Goal: Information Seeking & Learning: Learn about a topic

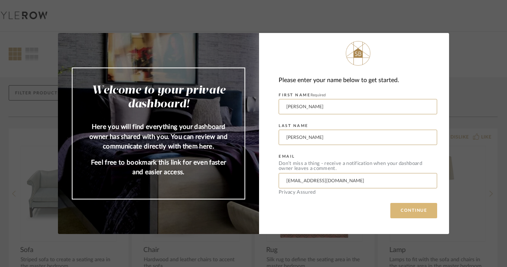
click at [424, 206] on button "CONTINUE" at bounding box center [413, 210] width 47 height 15
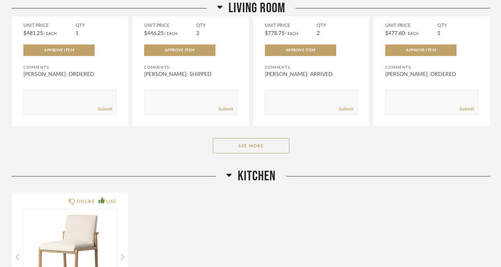
scroll to position [1759, 0]
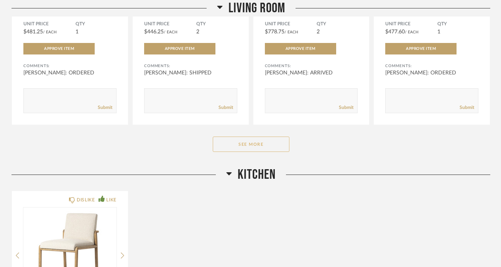
click at [277, 137] on button "See More" at bounding box center [251, 144] width 77 height 15
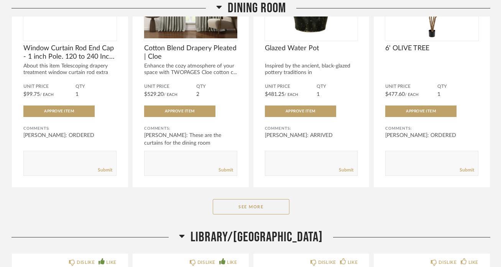
scroll to position [3126, 0]
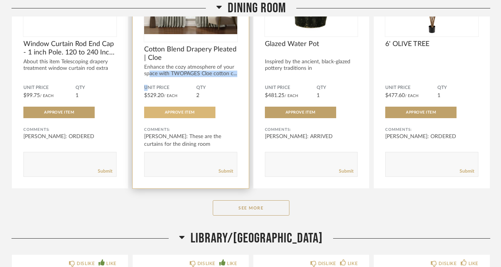
drag, startPoint x: 149, startPoint y: 59, endPoint x: 149, endPoint y: 99, distance: 40.6
click at [149, 79] on div "DISLIKE LIKE Cotton Blend Drapery Pleated | Cloe Enhance the cozy atmosphere of…" at bounding box center [191, 55] width 116 height 265
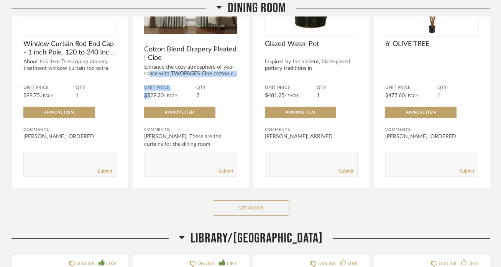
click at [127, 182] on div "Dining Room DISLIKE LIKE Window Curtain Rod End Cap - 1 inch Pole. 120 to 240 I…" at bounding box center [251, 64] width 479 height 331
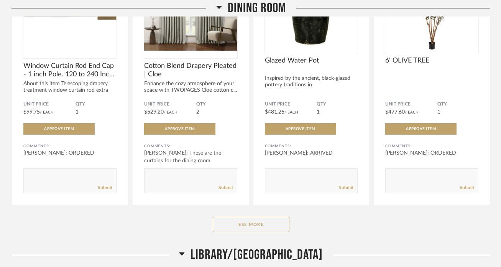
scroll to position [3118, 0]
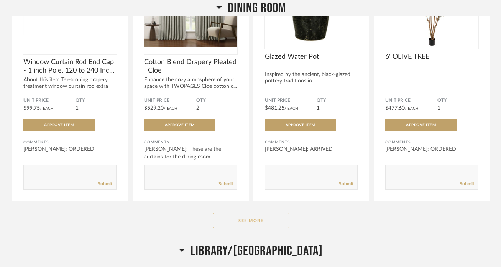
click at [227, 213] on button "See More" at bounding box center [251, 220] width 77 height 15
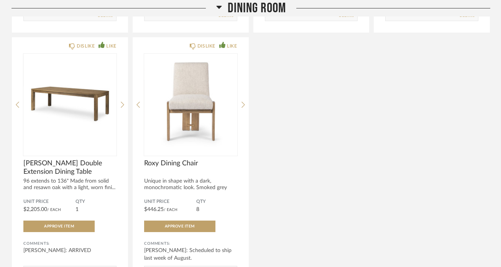
scroll to position [3284, 0]
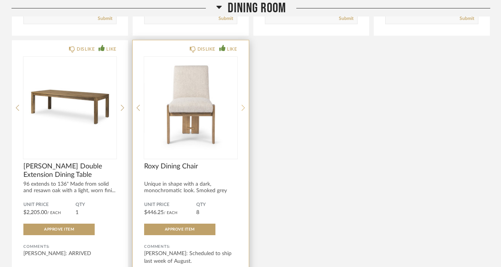
click at [242, 104] on icon at bounding box center [243, 107] width 3 height 7
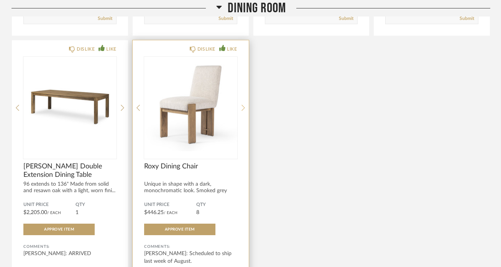
click at [242, 104] on icon at bounding box center [243, 107] width 3 height 7
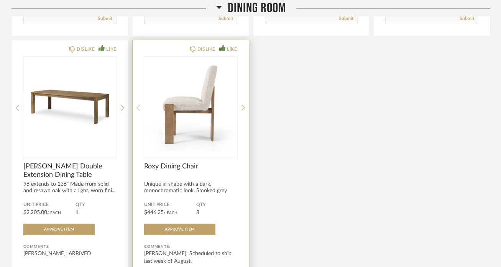
click at [137, 104] on icon at bounding box center [138, 107] width 3 height 7
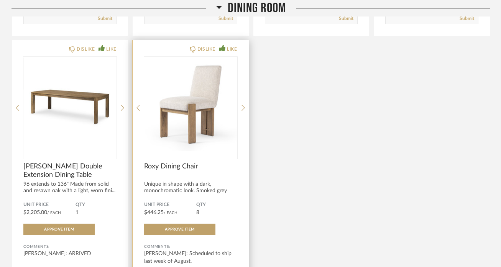
click at [182, 117] on img "1" at bounding box center [190, 105] width 93 height 96
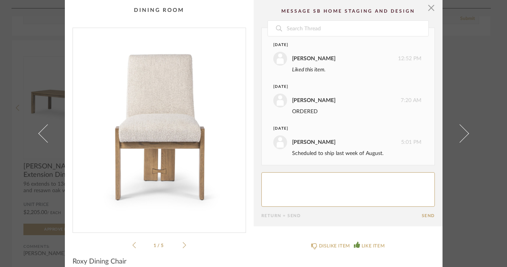
scroll to position [3, 0]
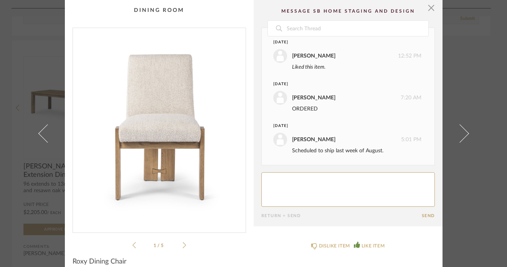
click at [183, 246] on icon at bounding box center [184, 245] width 3 height 7
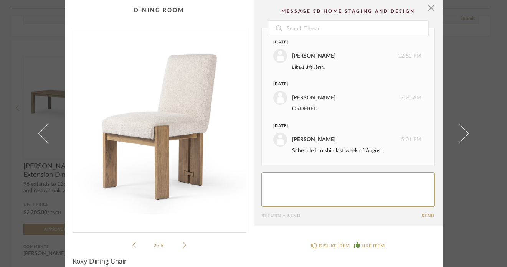
click at [183, 246] on icon at bounding box center [184, 245] width 3 height 7
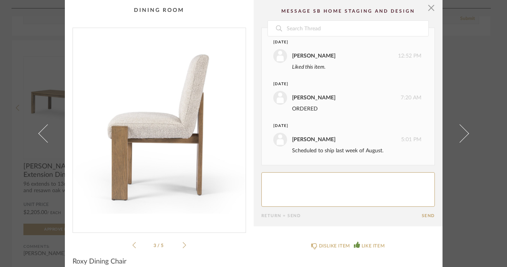
click at [183, 246] on icon at bounding box center [184, 245] width 3 height 7
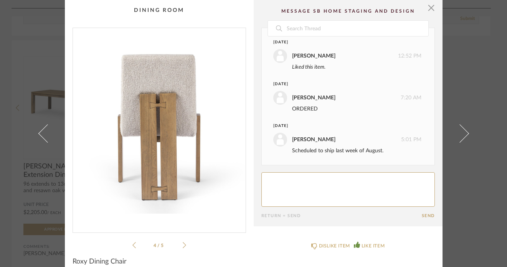
click at [183, 246] on icon at bounding box center [184, 245] width 3 height 7
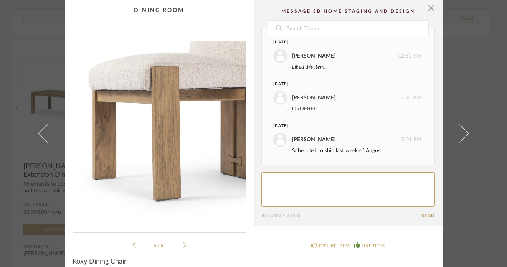
click at [183, 246] on icon at bounding box center [184, 245] width 3 height 7
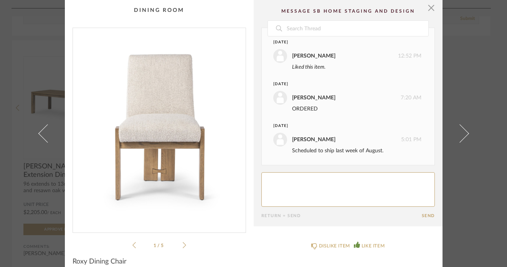
click at [183, 244] on icon at bounding box center [184, 245] width 3 height 7
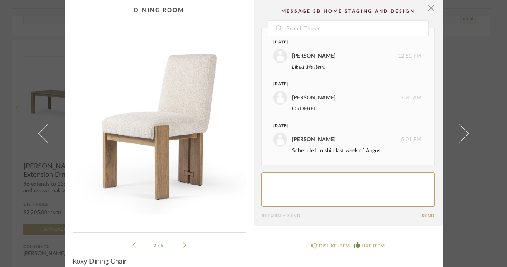
click at [183, 244] on icon at bounding box center [184, 245] width 3 height 7
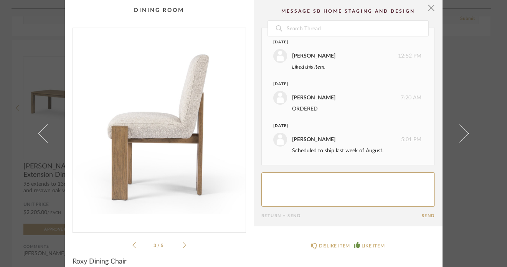
click at [183, 244] on icon at bounding box center [184, 245] width 3 height 7
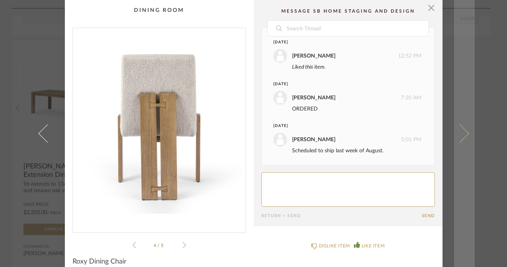
click at [462, 136] on span at bounding box center [459, 133] width 18 height 18
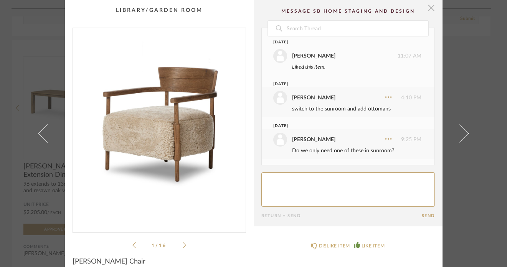
click at [430, 11] on span "button" at bounding box center [430, 7] width 15 height 15
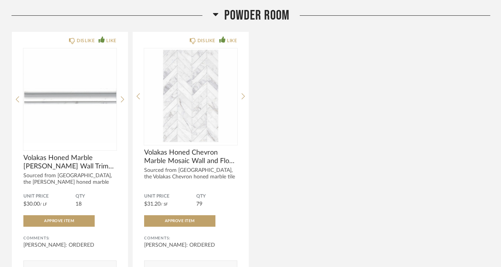
scroll to position [1299, 0]
